Goal: Task Accomplishment & Management: Manage account settings

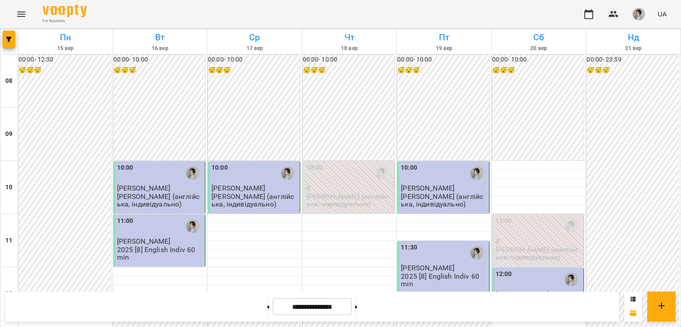
scroll to position [566, 0]
click at [358, 311] on button at bounding box center [356, 307] width 2 height 20
type input "**********"
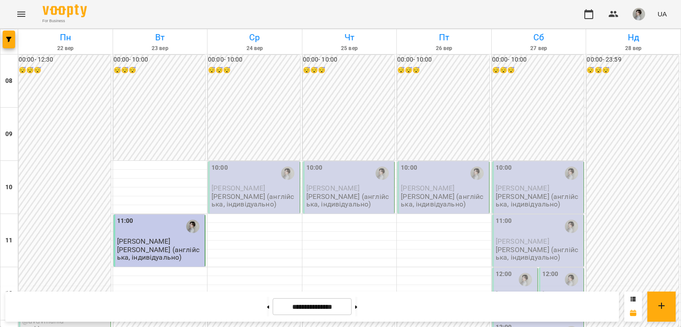
scroll to position [195, 0]
click at [76, 326] on p "Trial lesson 60 min" at bounding box center [52, 330] width 60 height 8
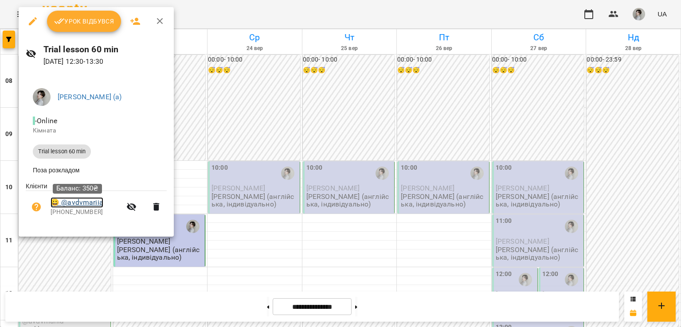
click at [79, 206] on link "😀 @avdvmariia" at bounding box center [77, 202] width 53 height 11
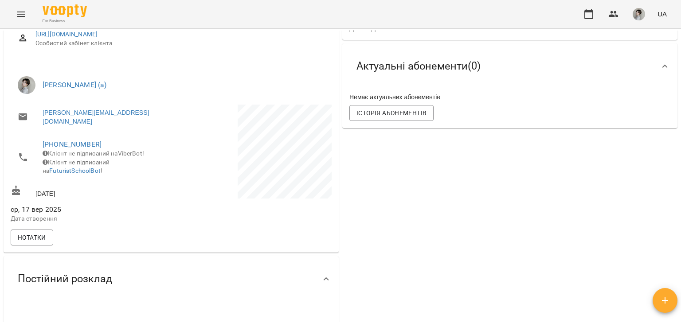
scroll to position [128, 0]
click at [35, 235] on span "Нотатки" at bounding box center [32, 237] width 28 height 11
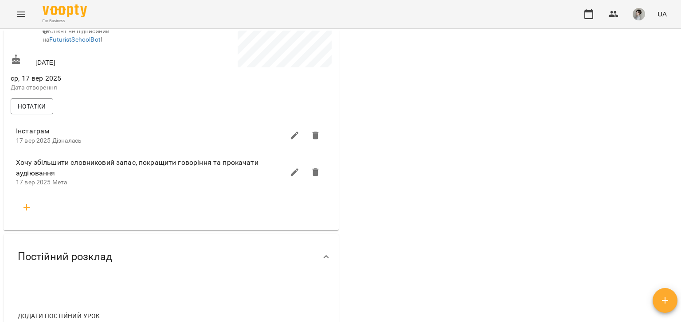
scroll to position [0, 0]
